Goal: Task Accomplishment & Management: Manage account settings

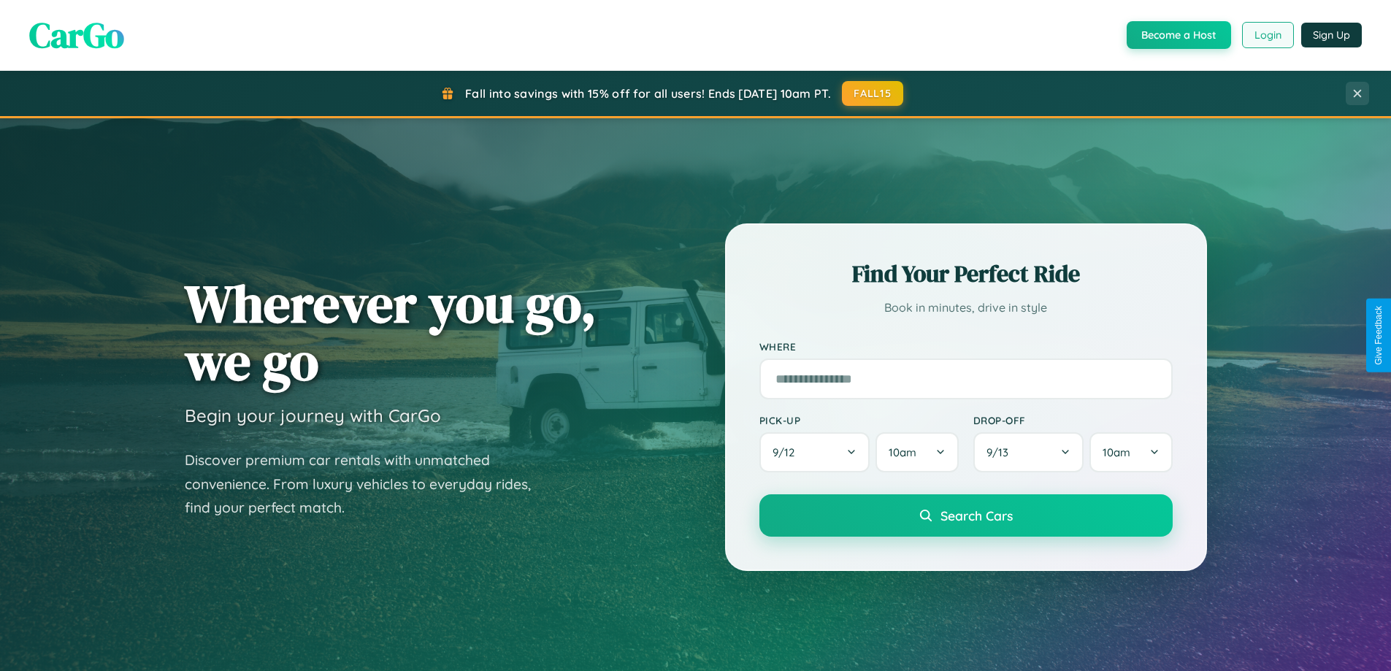
click at [1267, 35] on button "Login" at bounding box center [1268, 35] width 52 height 26
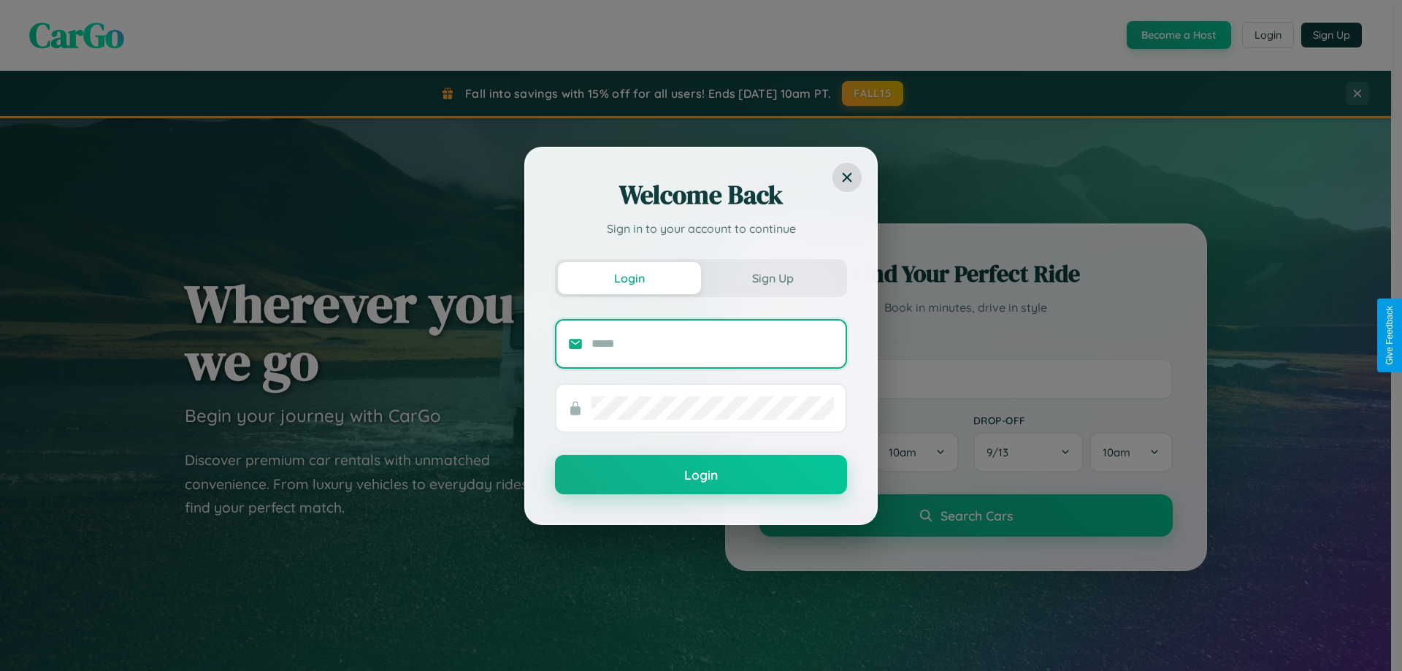
click at [713, 343] on input "text" at bounding box center [713, 343] width 242 height 23
type input "**********"
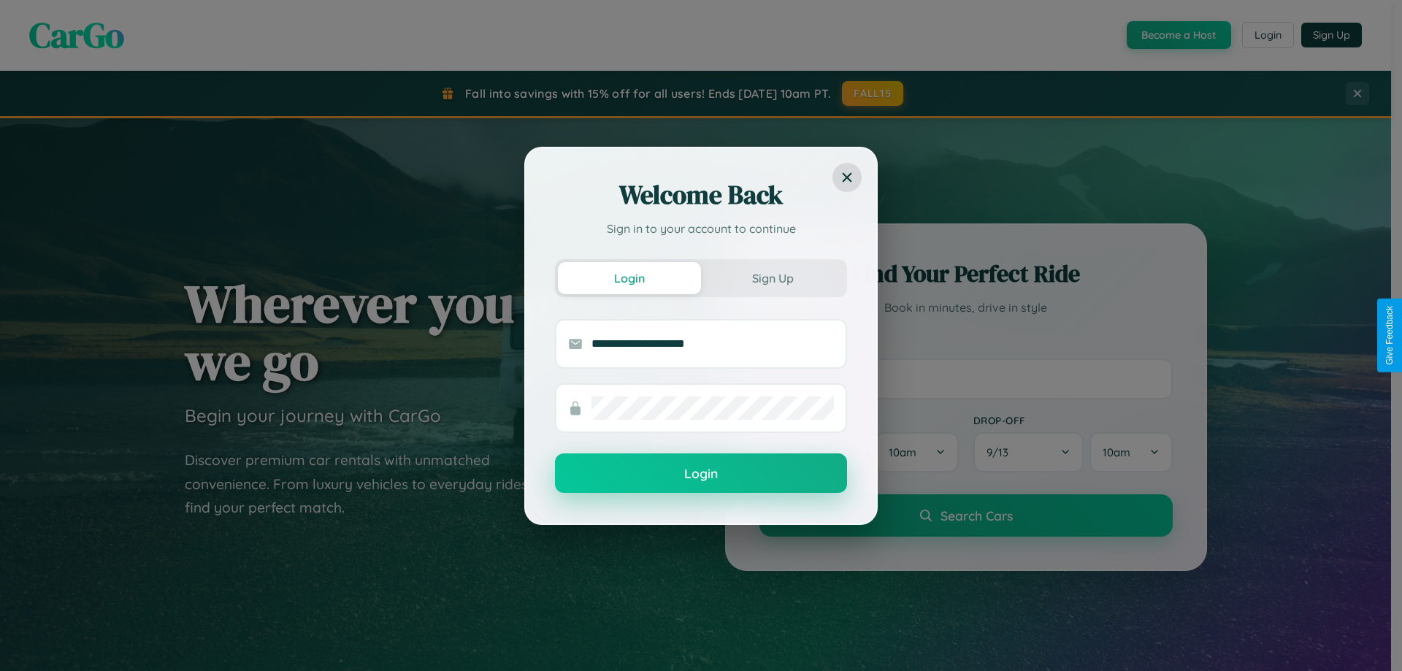
click at [701, 474] on button "Login" at bounding box center [701, 472] width 292 height 39
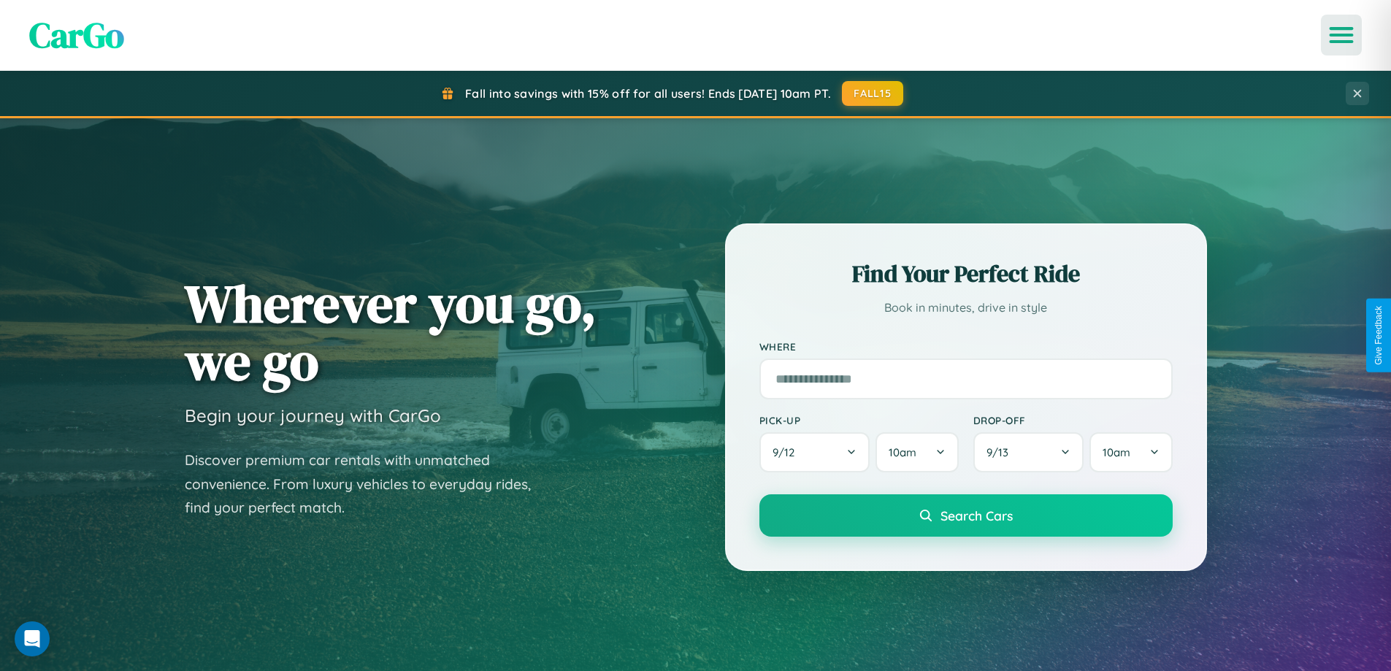
click at [1342, 35] on icon "Open menu" at bounding box center [1341, 34] width 21 height 13
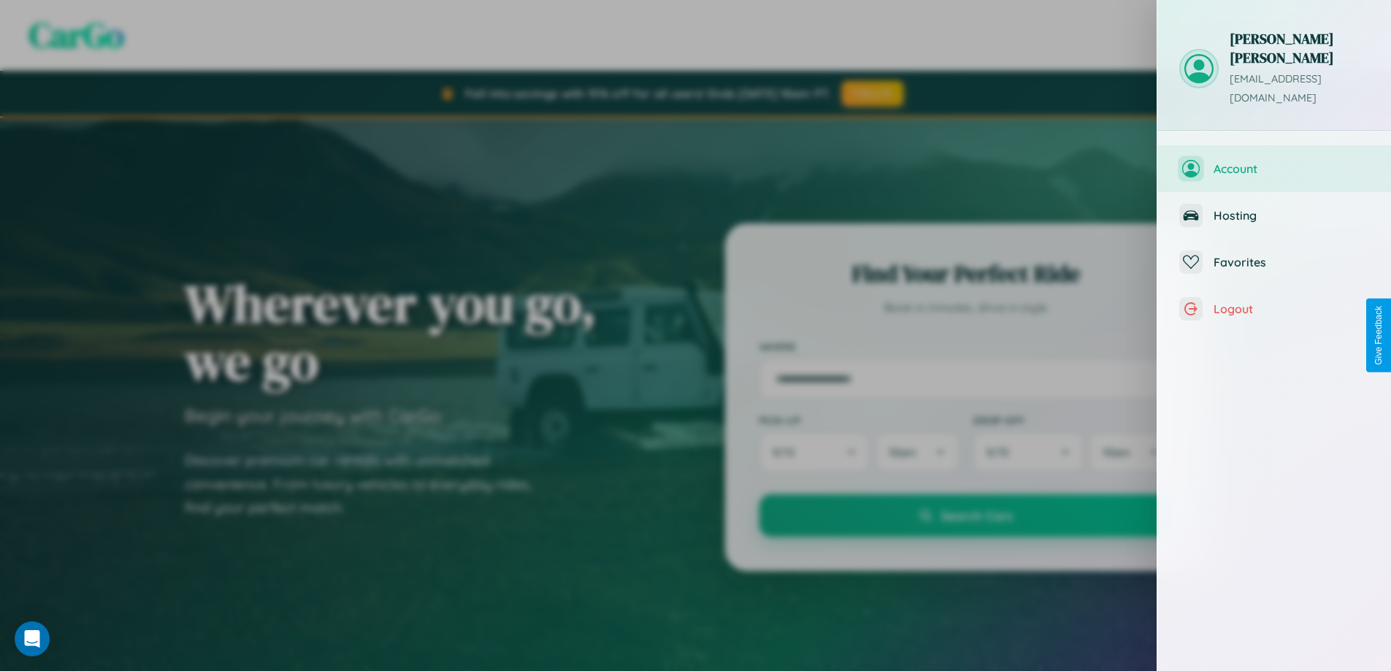
click at [1274, 161] on span "Account" at bounding box center [1292, 168] width 156 height 15
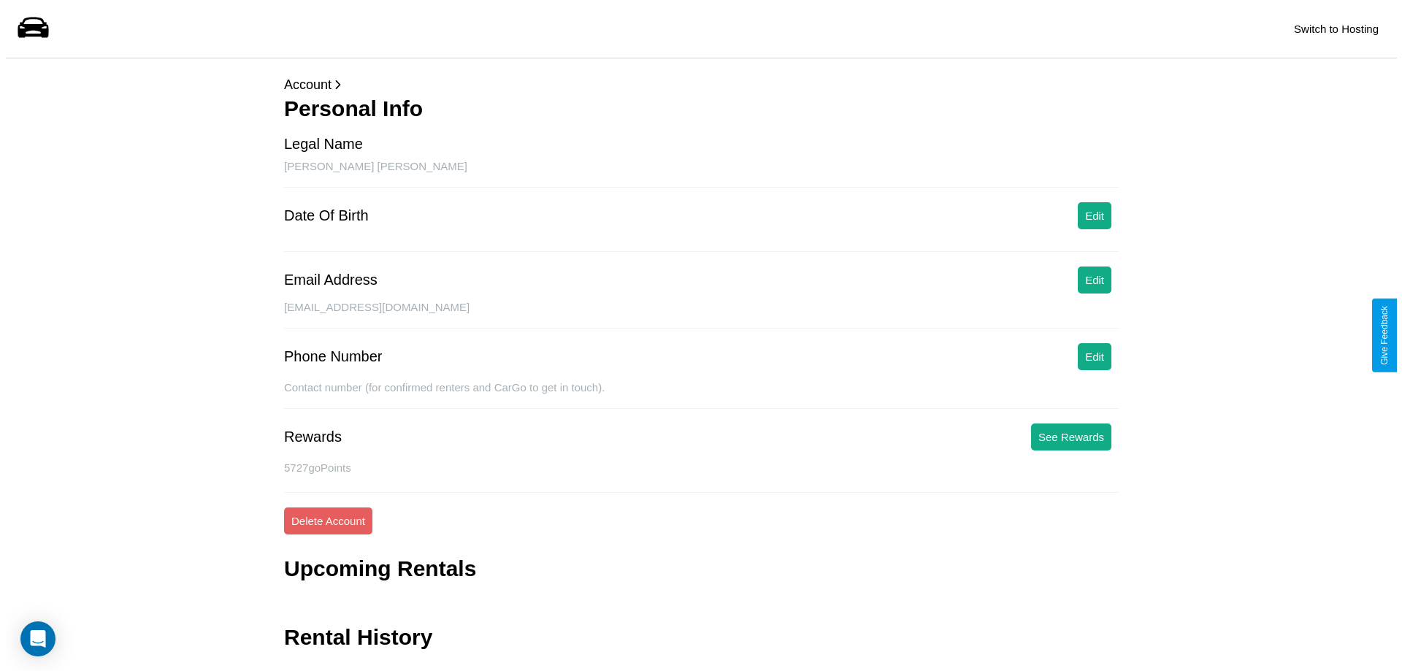
scroll to position [35, 0]
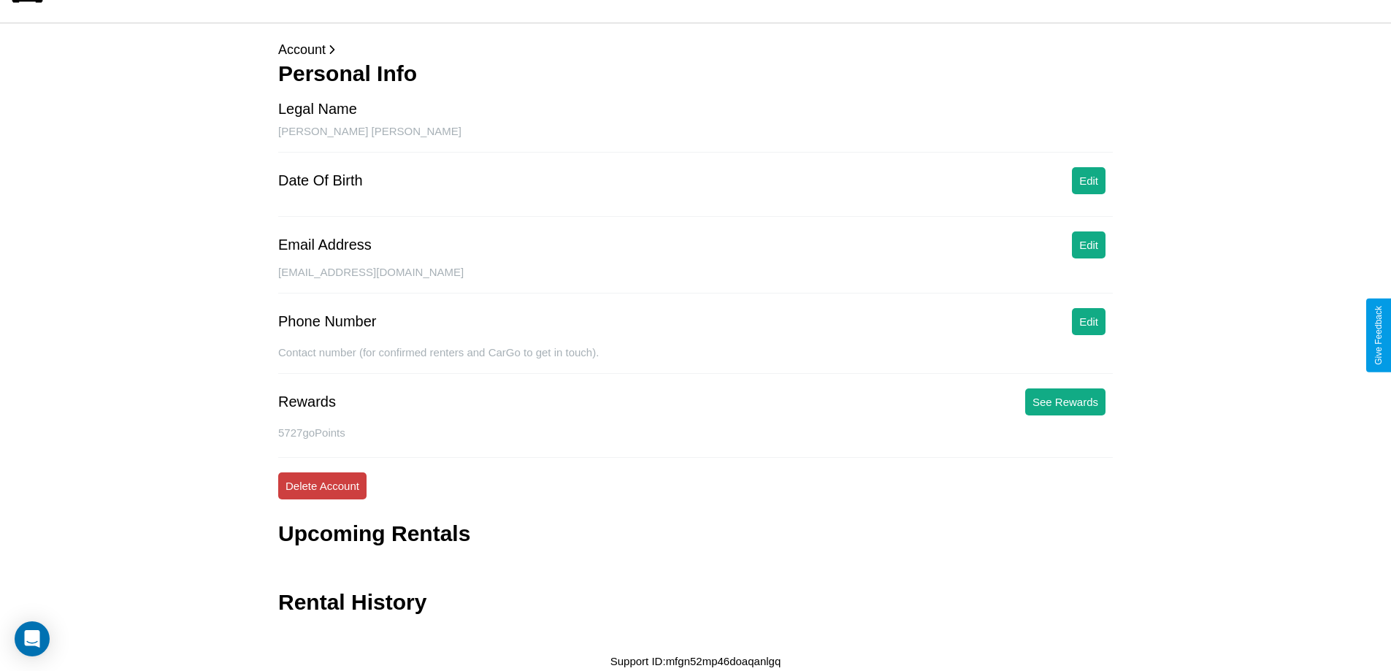
click at [322, 486] on button "Delete Account" at bounding box center [322, 485] width 88 height 27
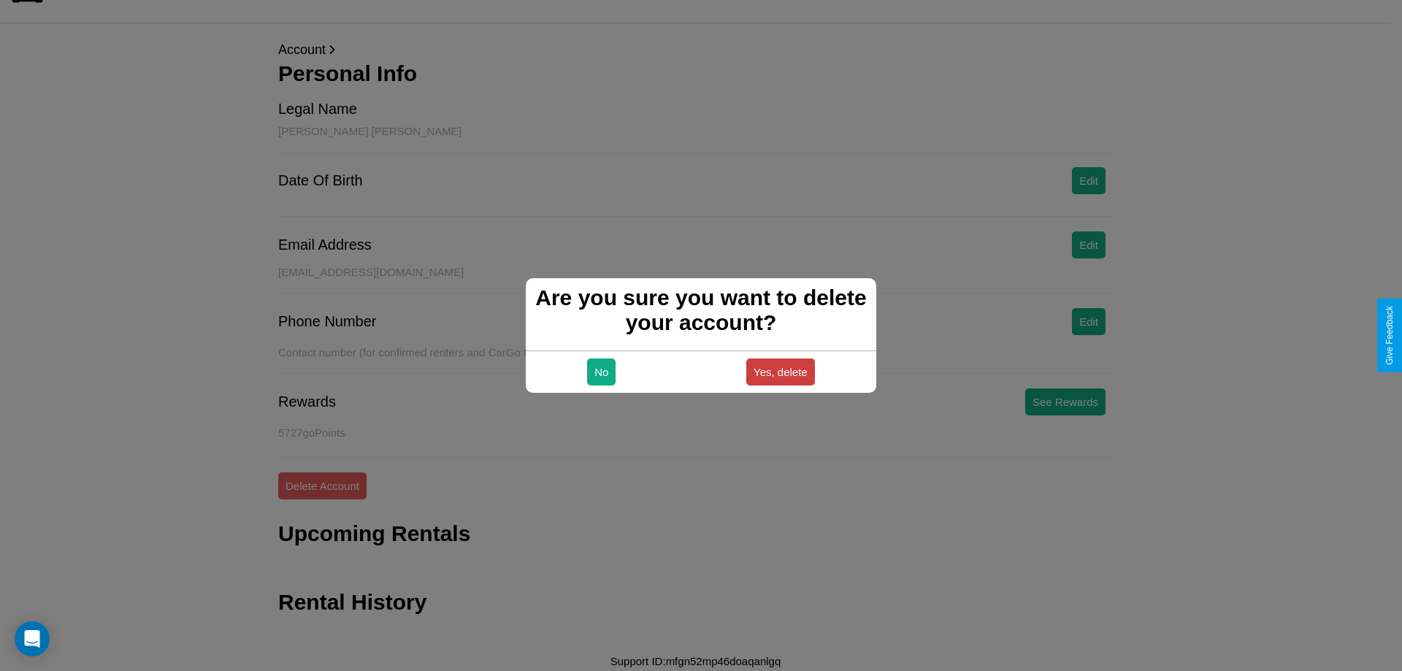
click at [780, 372] on button "Yes, delete" at bounding box center [780, 372] width 69 height 27
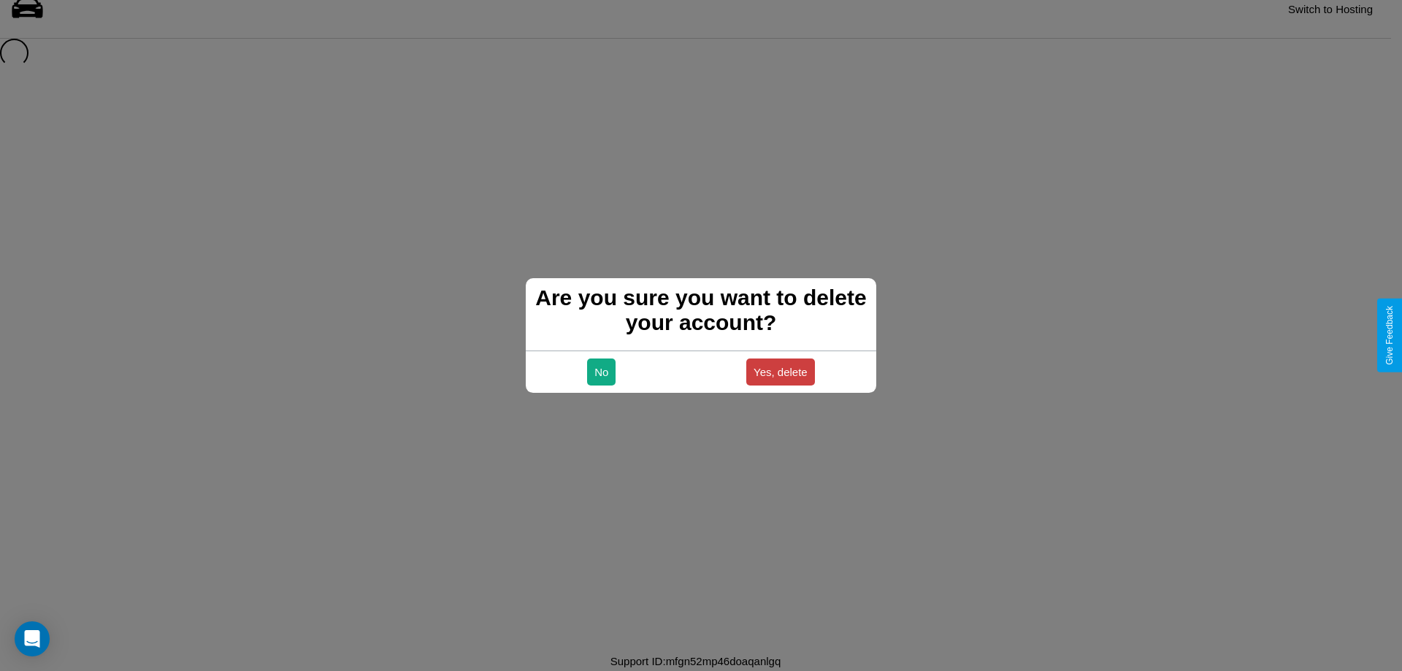
scroll to position [20, 0]
